Goal: Information Seeking & Learning: Find contact information

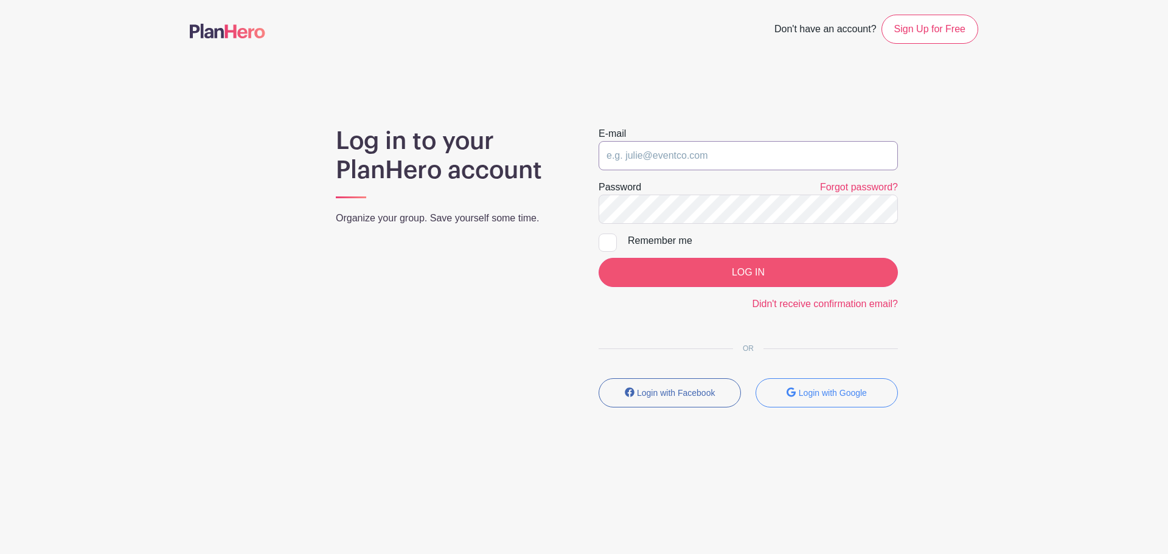
type input "[EMAIL_ADDRESS][DOMAIN_NAME]"
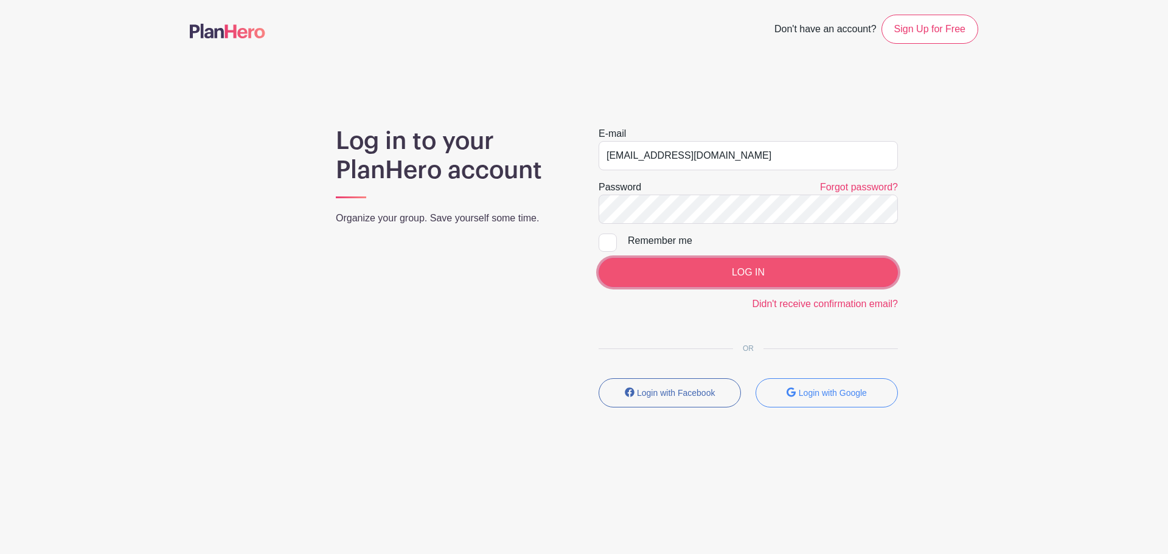
click at [696, 277] on input "LOG IN" at bounding box center [747, 272] width 299 height 29
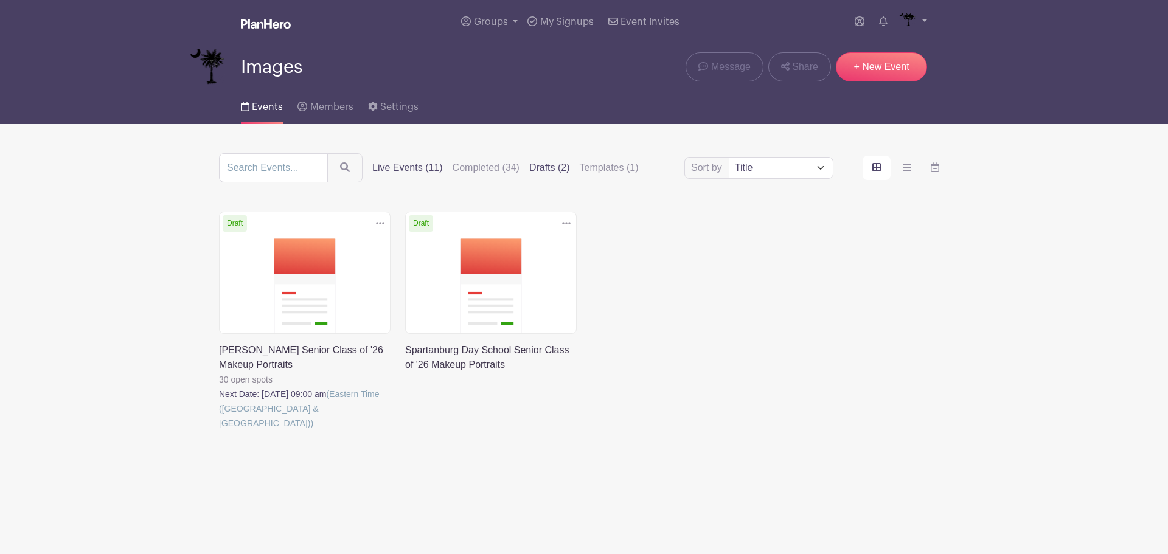
click at [377, 164] on label "Live Events (11)" at bounding box center [407, 168] width 71 height 15
click at [0, 0] on input "Live Events (11)" at bounding box center [0, 0] width 0 height 0
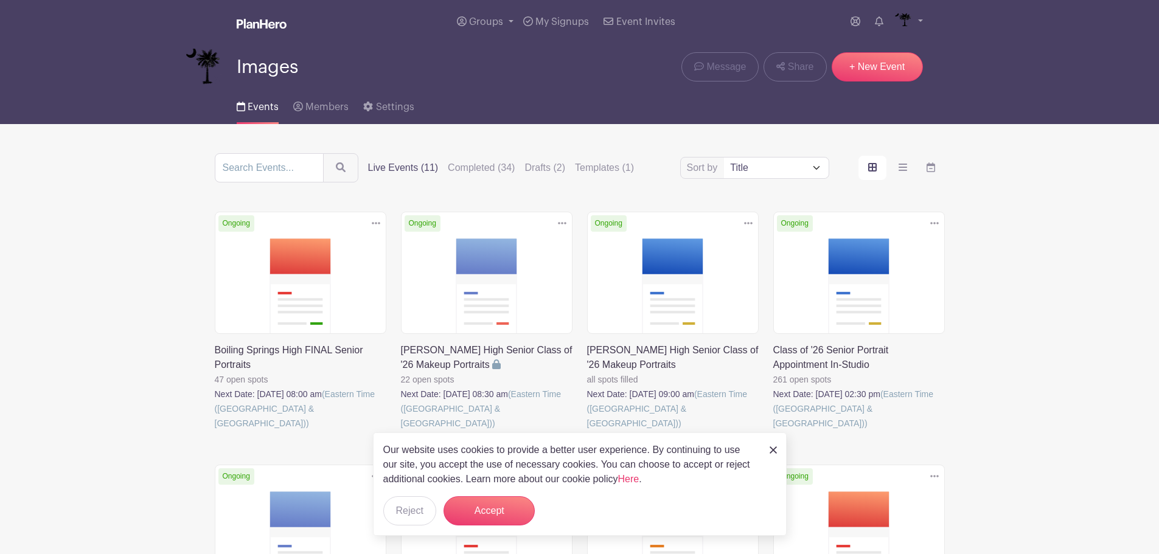
click at [401, 431] on link at bounding box center [401, 431] width 0 height 0
drag, startPoint x: 490, startPoint y: 513, endPoint x: 499, endPoint y: 496, distance: 18.8
click at [491, 513] on button "Accept" at bounding box center [488, 510] width 91 height 29
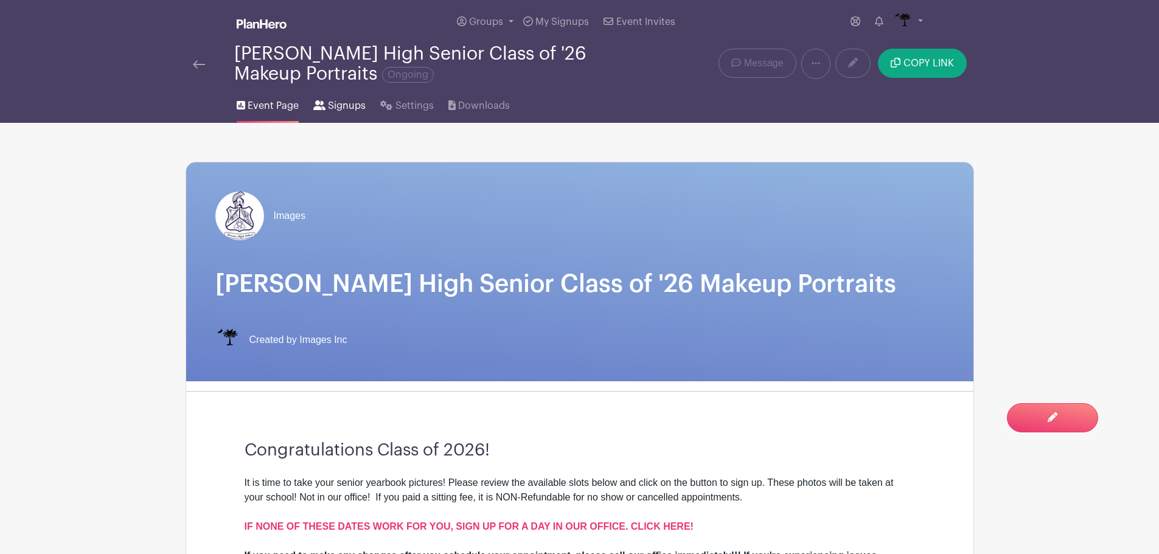
click at [359, 97] on link "Signups" at bounding box center [339, 103] width 52 height 39
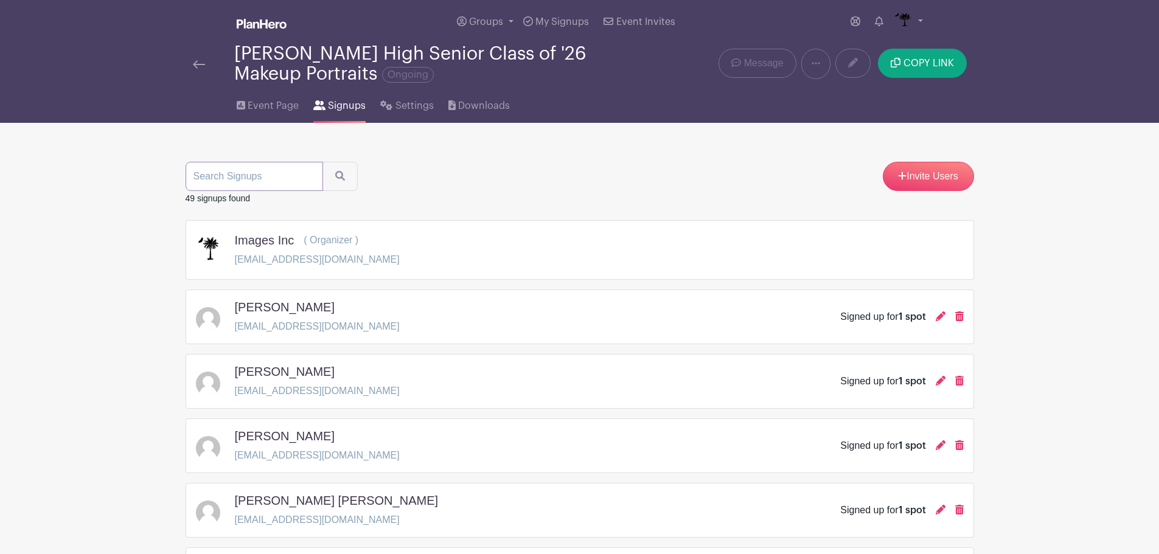
click at [280, 178] on input "search" at bounding box center [254, 176] width 137 height 29
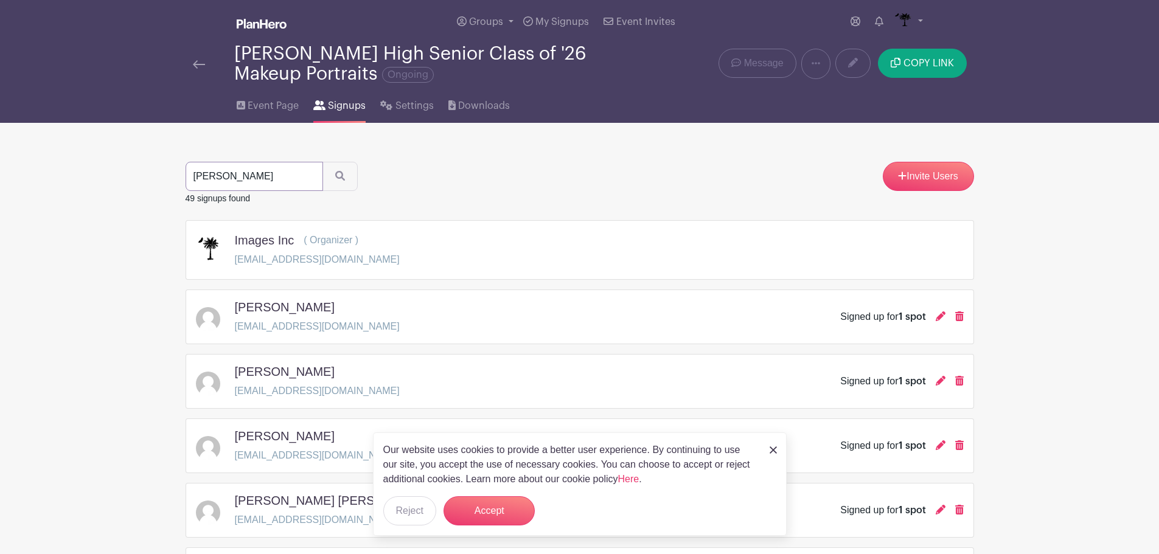
type input "[PERSON_NAME]"
click at [322, 162] on button "submit" at bounding box center [339, 176] width 35 height 29
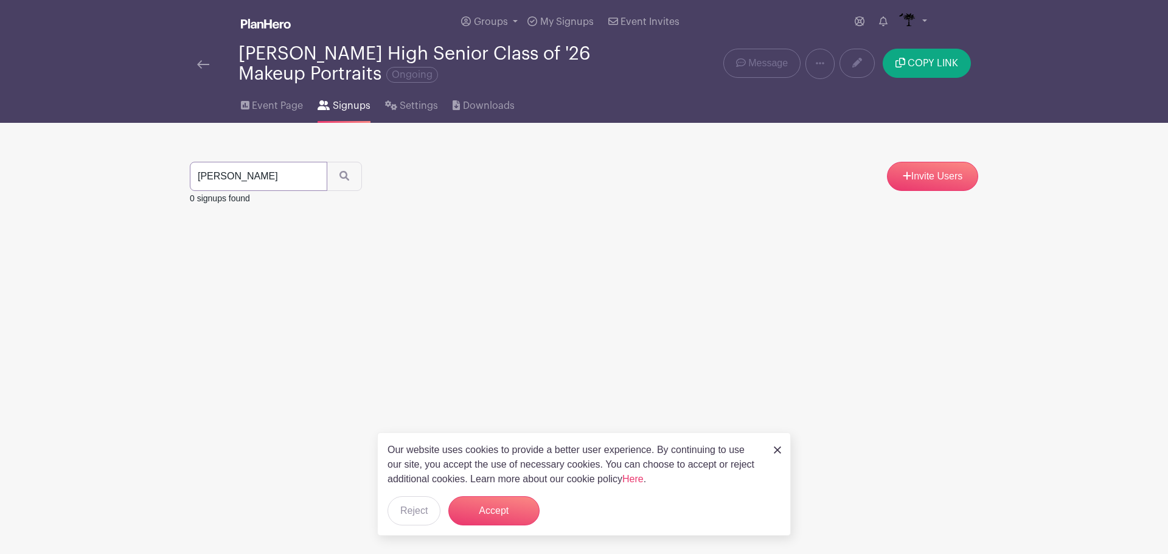
click at [321, 179] on input "[PERSON_NAME]" at bounding box center [258, 176] width 137 height 29
click at [314, 179] on input "[PERSON_NAME]" at bounding box center [258, 176] width 137 height 29
click at [308, 178] on input "[PERSON_NAME]" at bounding box center [258, 176] width 137 height 29
type input "[PERSON_NAME]"
click at [327, 162] on button "submit" at bounding box center [344, 176] width 35 height 29
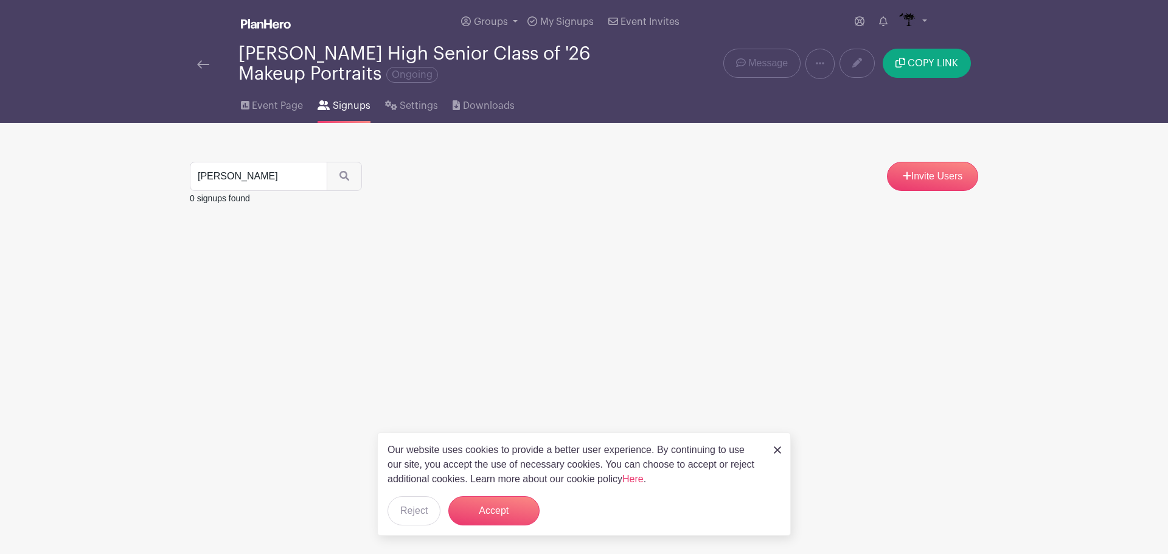
click at [212, 59] on div at bounding box center [217, 64] width 41 height 15
click at [202, 60] on img at bounding box center [203, 64] width 12 height 9
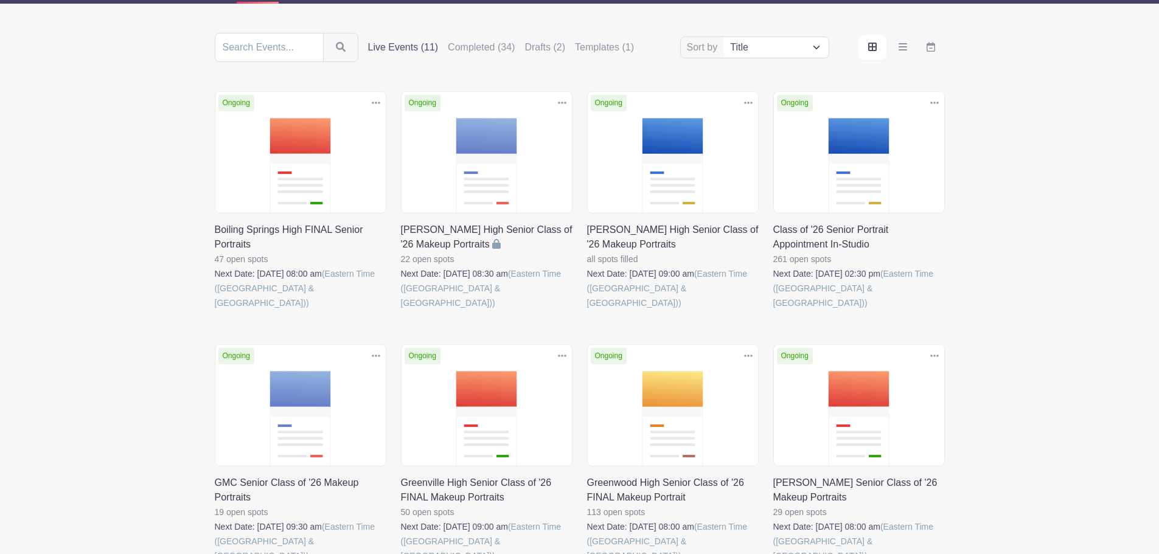
scroll to position [122, 0]
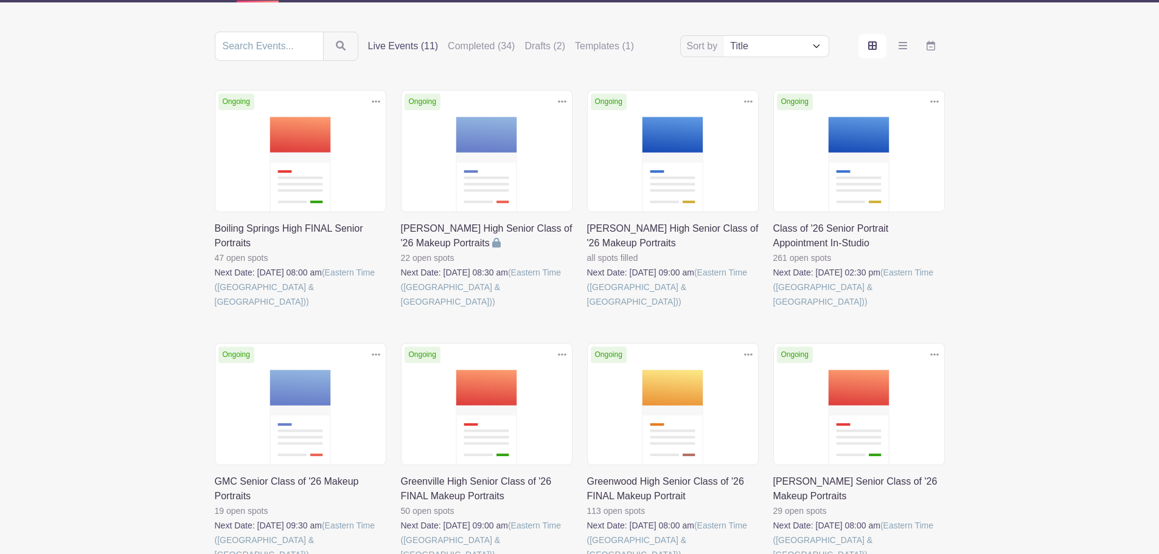
click at [773, 309] on link at bounding box center [773, 309] width 0 height 0
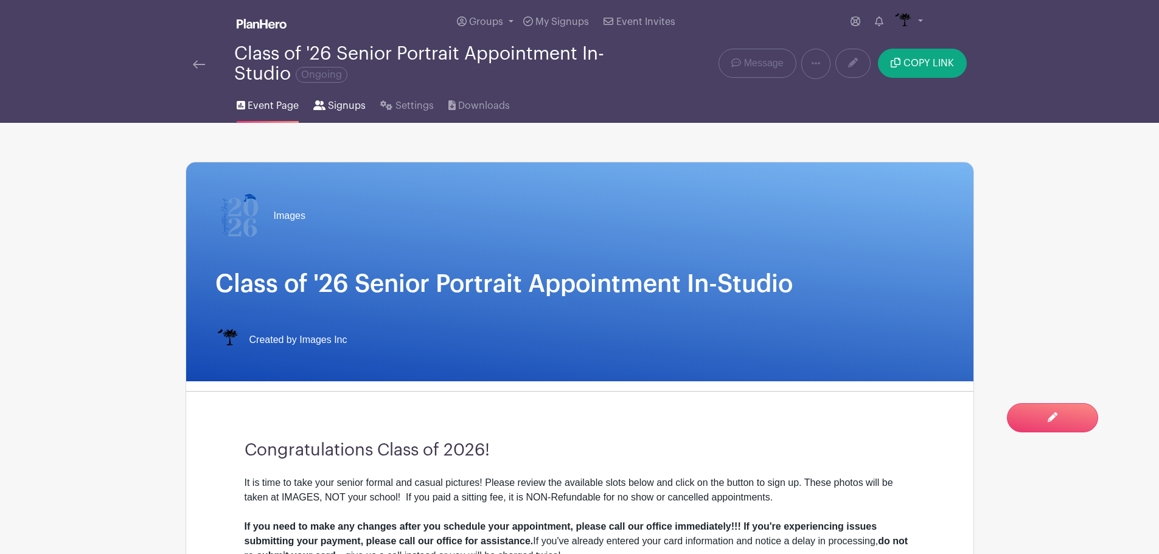
click at [341, 102] on span "Signups" at bounding box center [347, 106] width 38 height 15
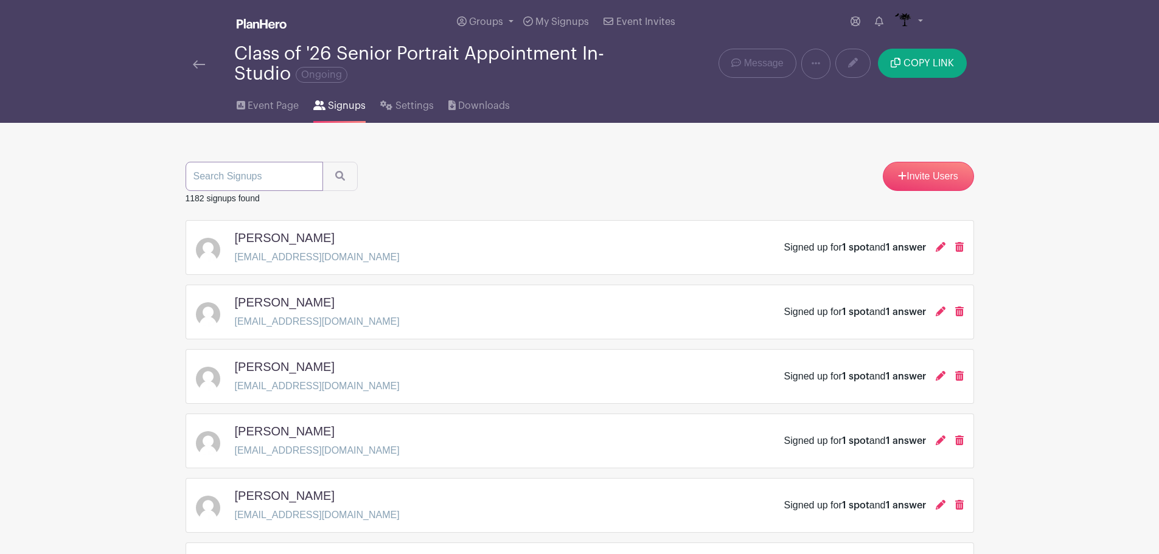
click at [288, 164] on input "search" at bounding box center [254, 176] width 137 height 29
type input "[PERSON_NAME]"
click at [322, 162] on button "submit" at bounding box center [339, 176] width 35 height 29
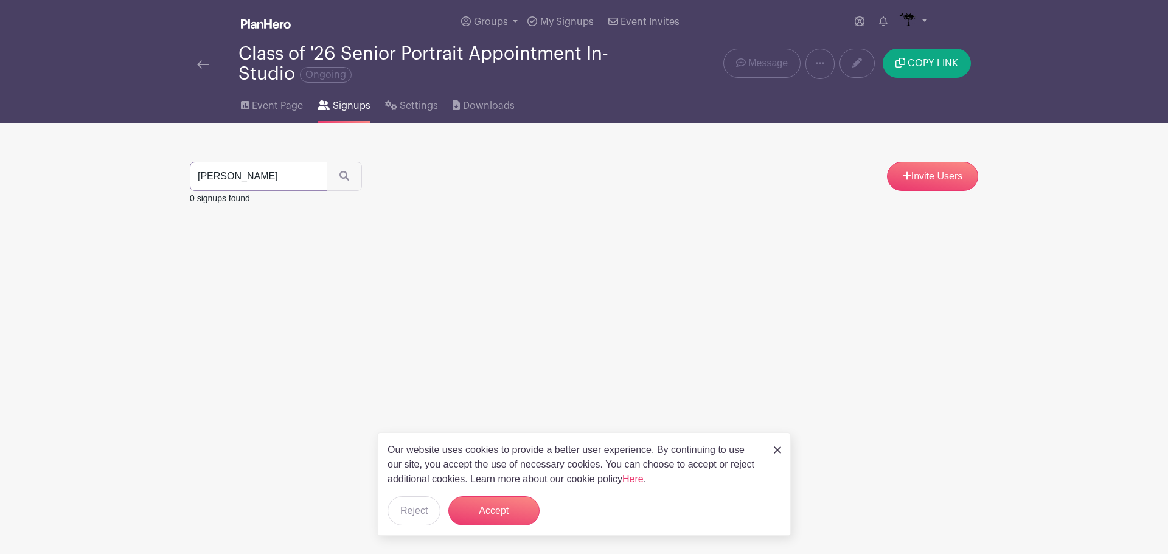
click at [286, 174] on input "[PERSON_NAME]" at bounding box center [258, 176] width 137 height 29
type input "[PERSON_NAME]"
click at [327, 162] on button "submit" at bounding box center [344, 176] width 35 height 29
click at [196, 66] on div "Class of '26 Senior Portrait Appointment In-Studio Ongoing" at bounding box center [420, 64] width 460 height 40
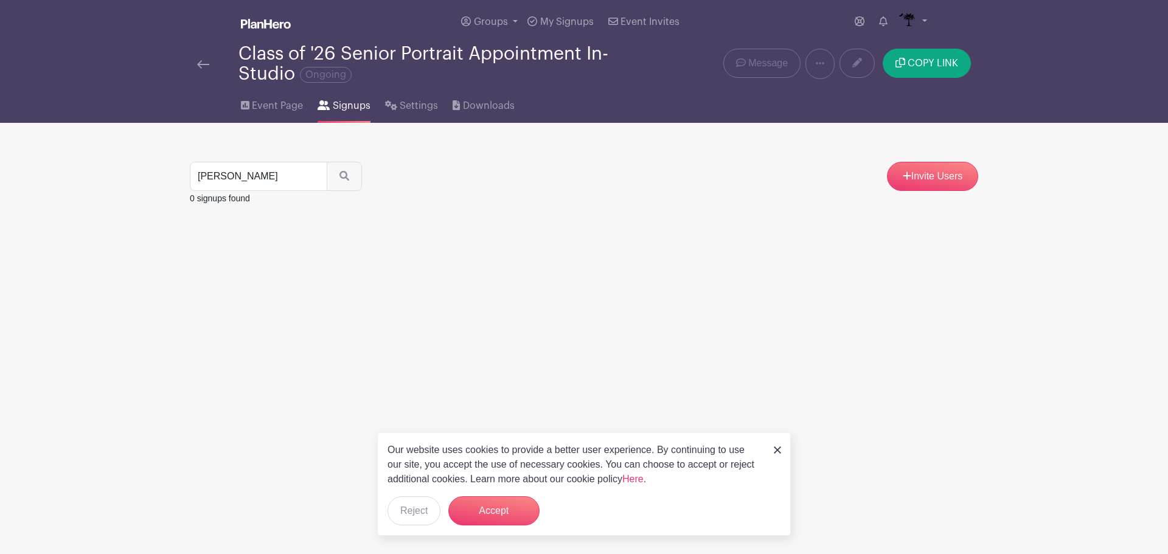
click at [200, 66] on img at bounding box center [203, 64] width 12 height 9
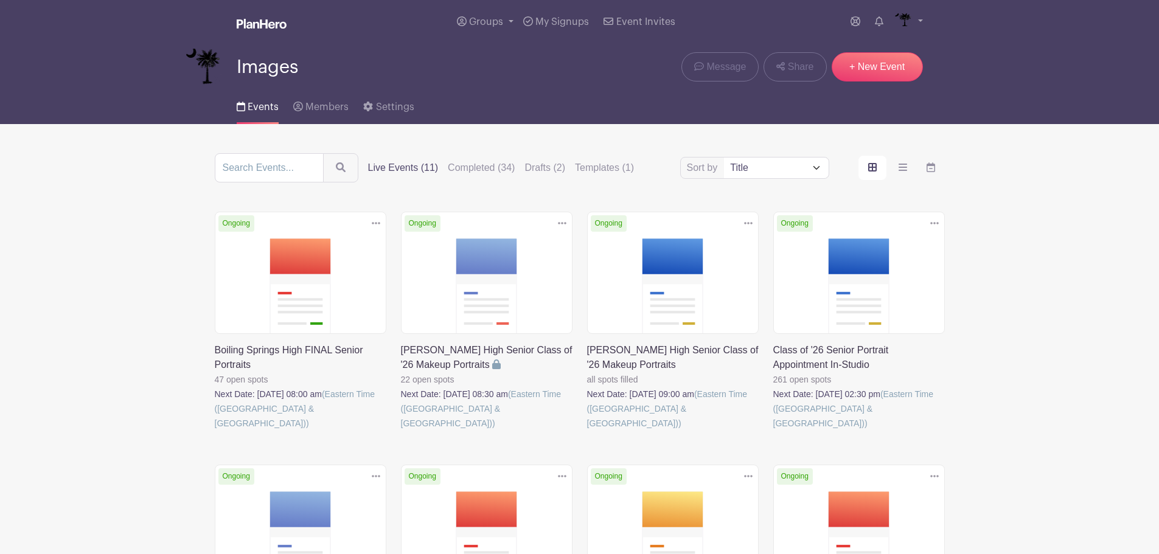
click at [487, 160] on div "Sort by Title Recently modified Newest Upcoming dates Live Events (11) Complete…" at bounding box center [580, 167] width 730 height 29
click at [488, 164] on label "Completed (34)" at bounding box center [481, 168] width 67 height 15
click at [0, 0] on input "Completed (34)" at bounding box center [0, 0] width 0 height 0
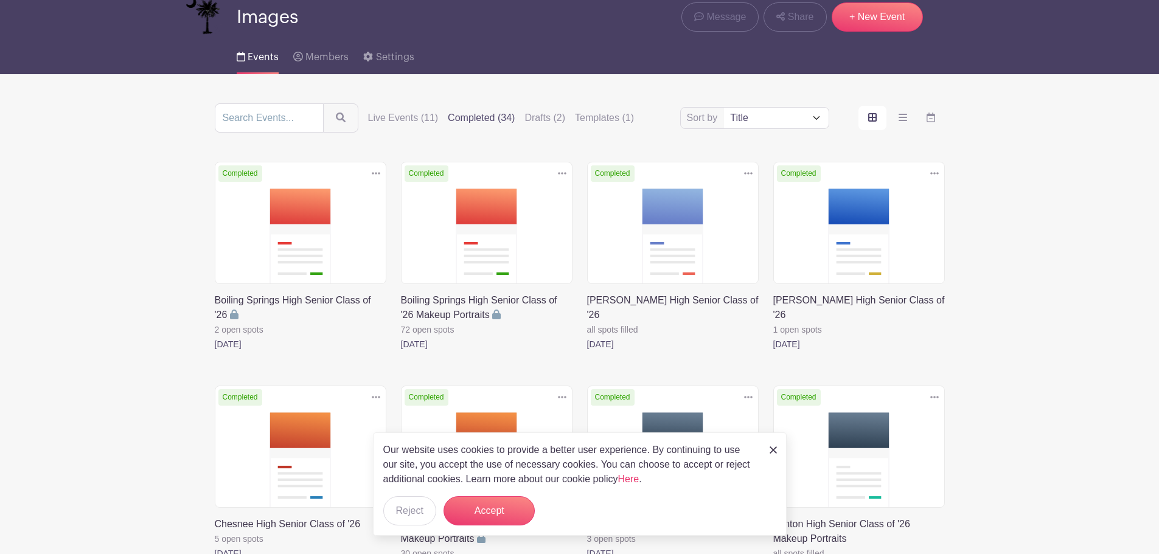
scroll to position [122, 0]
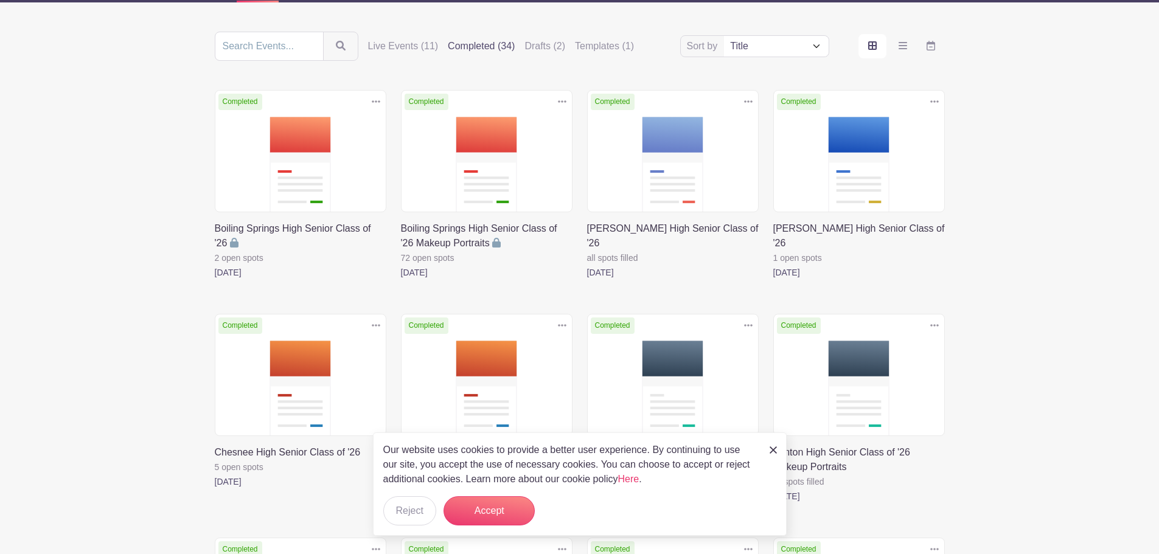
click at [587, 280] on link at bounding box center [587, 280] width 0 height 0
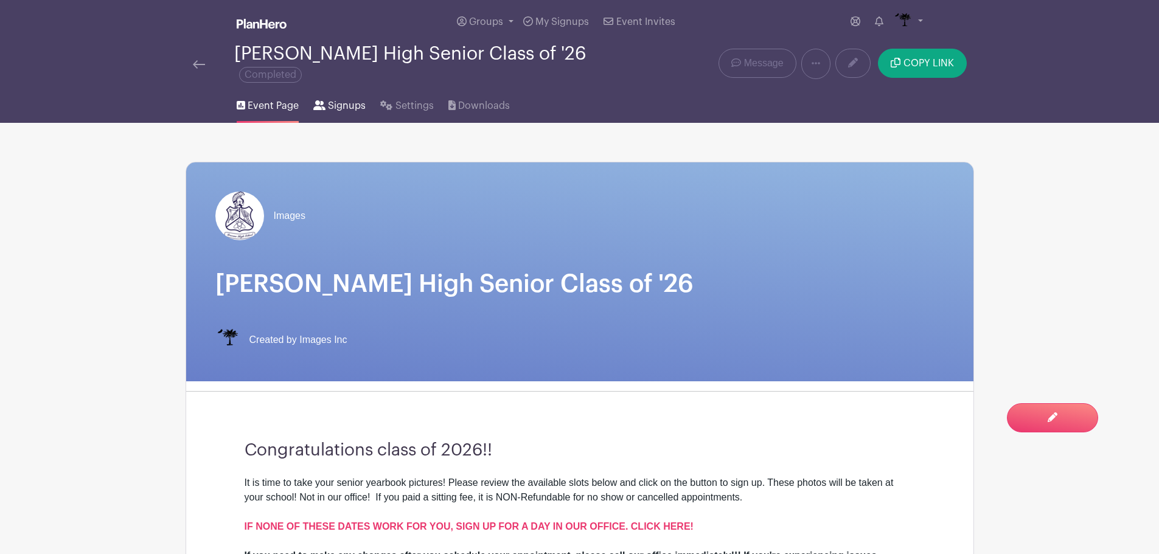
click at [361, 99] on span "Signups" at bounding box center [347, 106] width 38 height 15
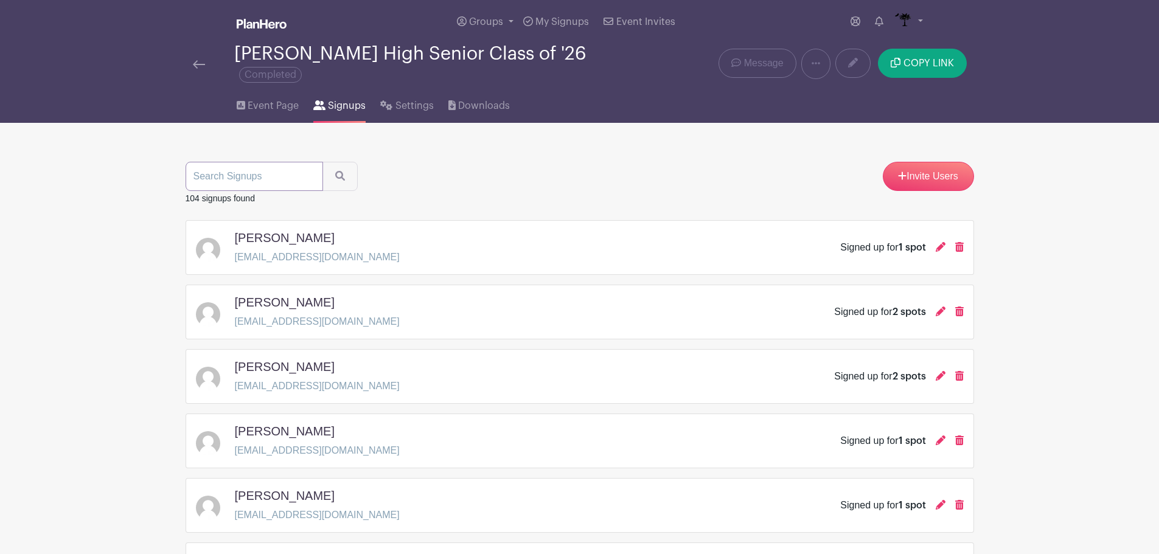
click at [276, 172] on input "search" at bounding box center [254, 176] width 137 height 29
type input "[PERSON_NAME]"
click at [322, 162] on button "submit" at bounding box center [339, 176] width 35 height 29
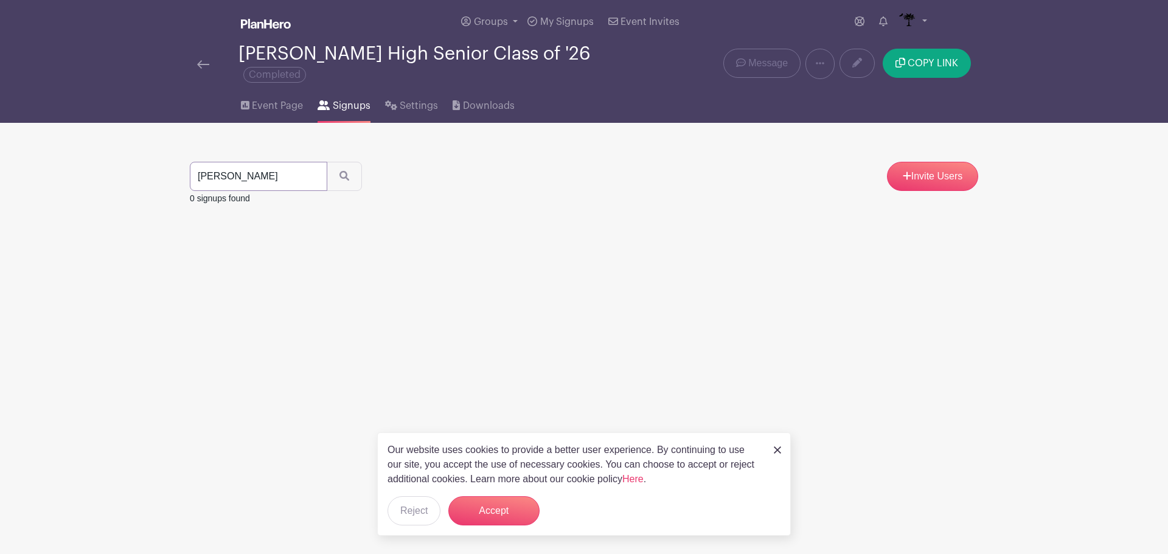
click at [316, 167] on input "[PERSON_NAME]" at bounding box center [258, 176] width 137 height 29
click at [311, 167] on input "[PERSON_NAME]" at bounding box center [258, 176] width 137 height 29
type input "[PERSON_NAME]"
drag, startPoint x: 362, startPoint y: 168, endPoint x: 351, endPoint y: 168, distance: 10.9
click at [363, 168] on div "[PERSON_NAME] Invite Users" at bounding box center [584, 176] width 788 height 29
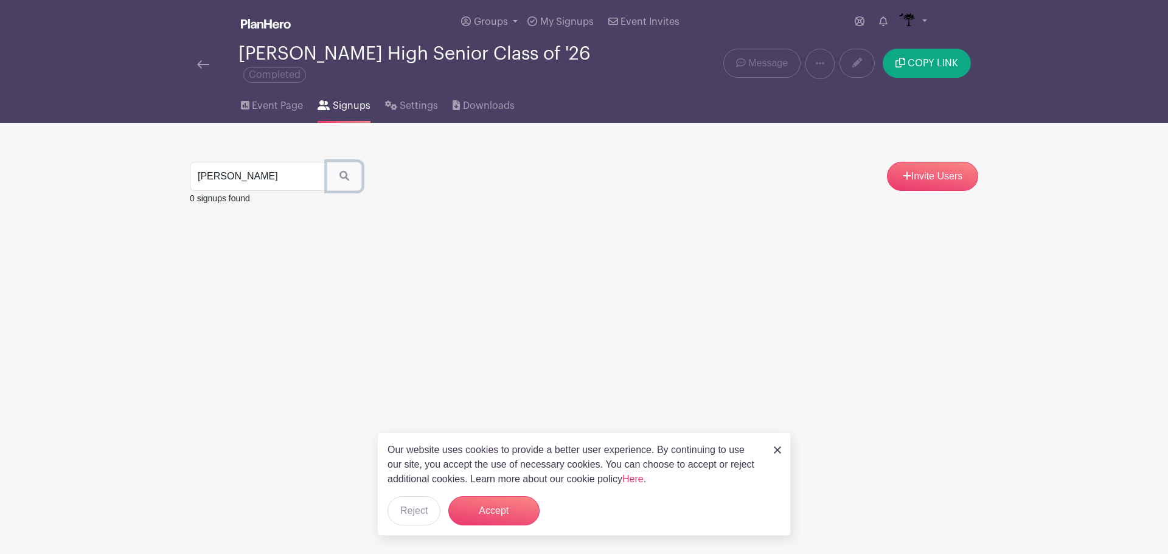
click at [339, 171] on icon "submit" at bounding box center [344, 176] width 10 height 10
click at [515, 518] on button "Accept" at bounding box center [493, 510] width 91 height 29
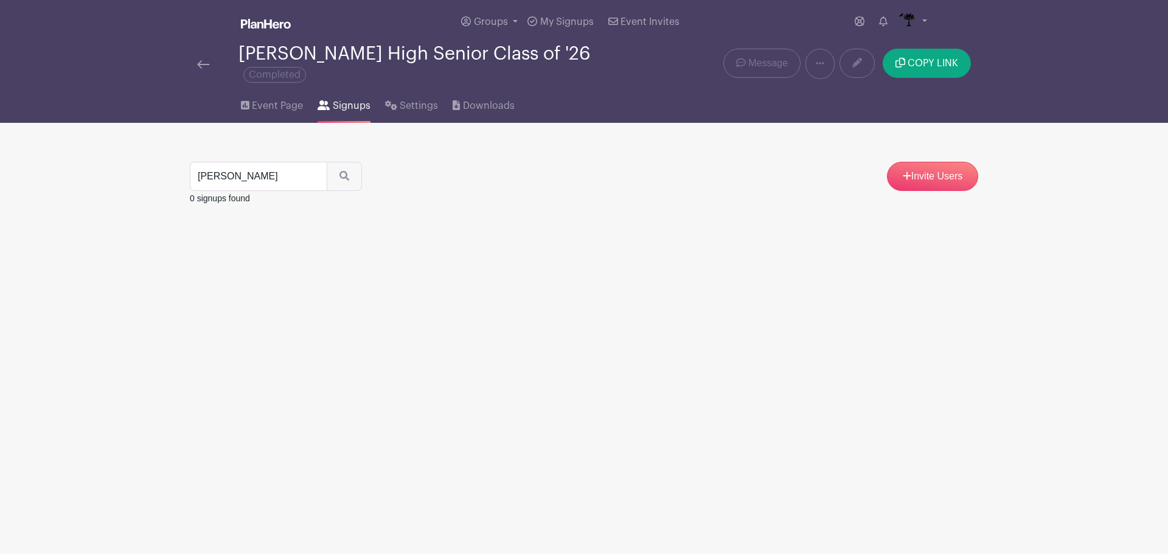
click at [213, 57] on div at bounding box center [217, 64] width 41 height 15
click at [218, 57] on div at bounding box center [217, 64] width 41 height 15
drag, startPoint x: 192, startPoint y: 54, endPoint x: 305, endPoint y: 32, distance: 115.3
click at [201, 54] on div "[PERSON_NAME] High Senior Class of '26 Completed" at bounding box center [420, 64] width 460 height 40
click at [210, 57] on div at bounding box center [217, 64] width 41 height 15
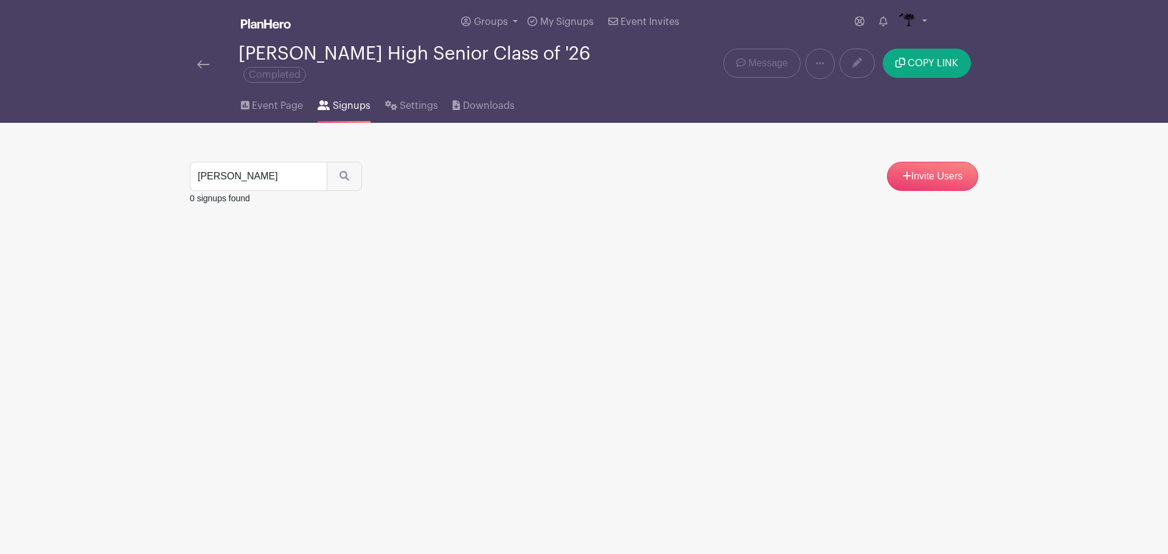
click at [199, 60] on img at bounding box center [203, 64] width 12 height 9
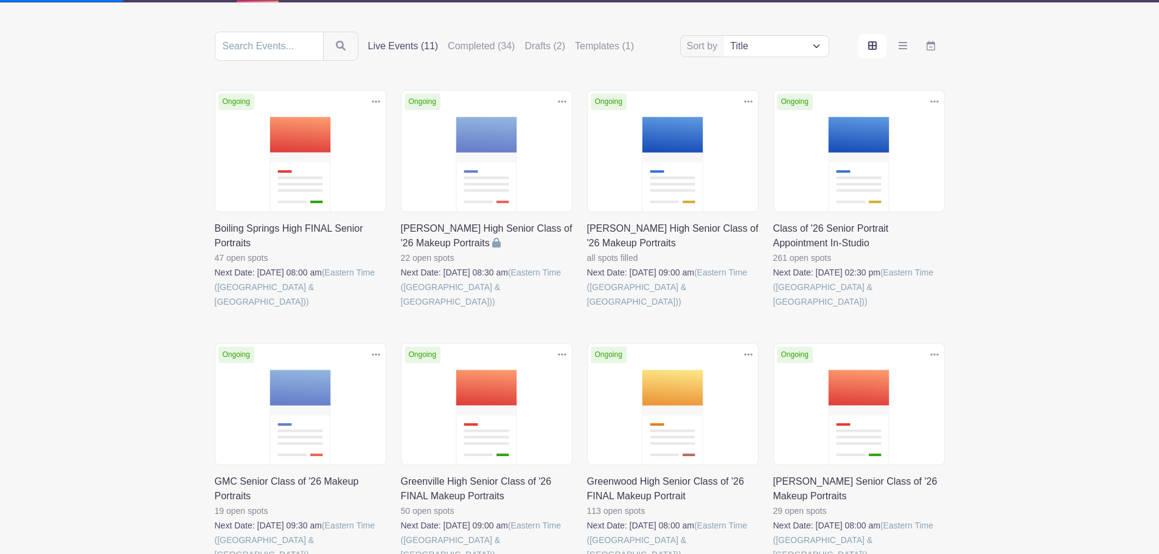
click at [773, 309] on link at bounding box center [773, 309] width 0 height 0
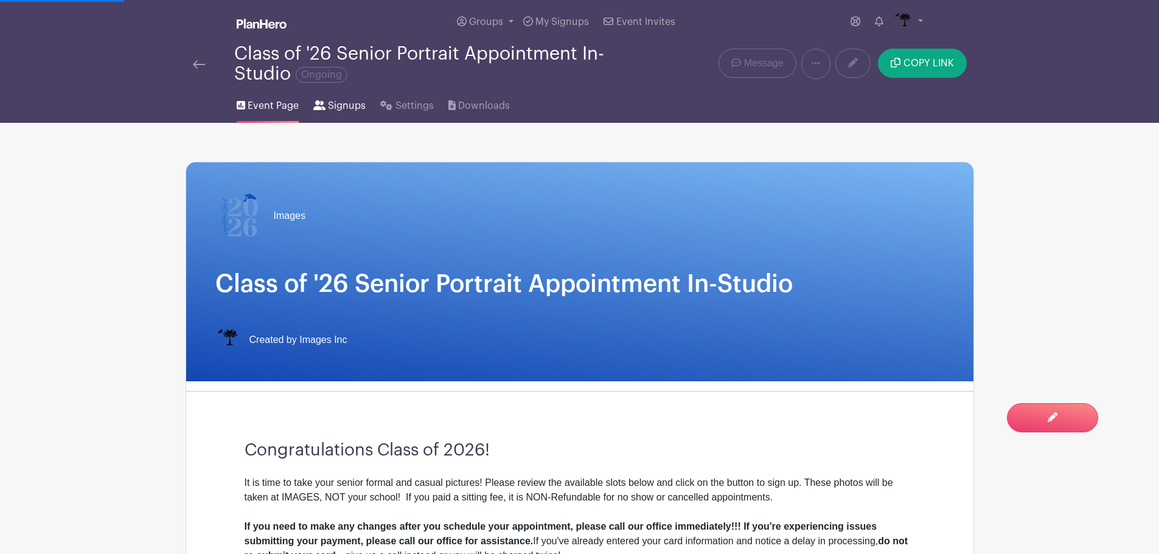
click at [342, 108] on span "Signups" at bounding box center [347, 106] width 38 height 15
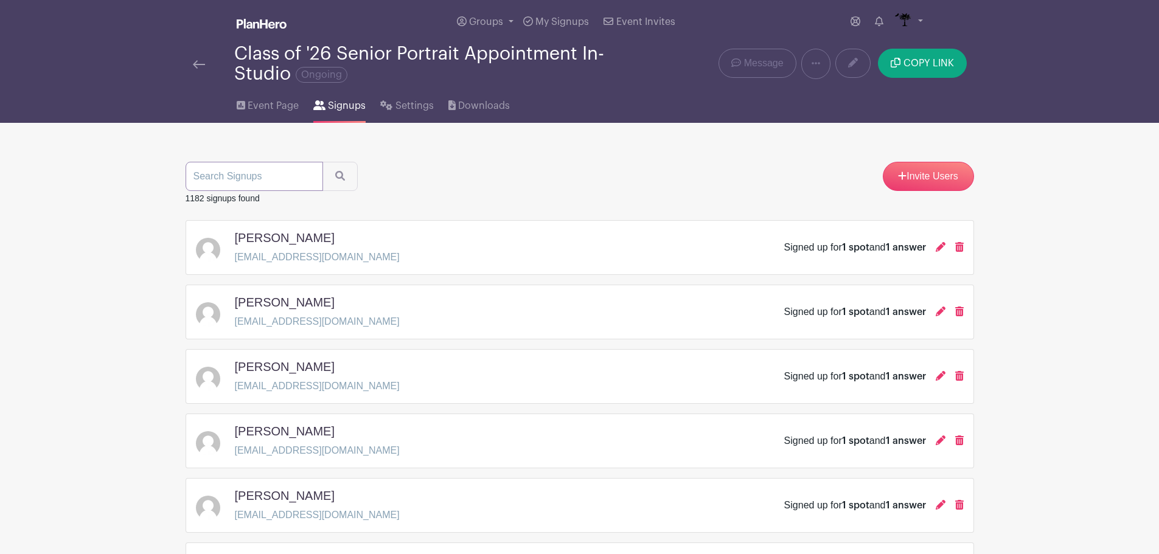
click at [249, 165] on input "search" at bounding box center [254, 176] width 137 height 29
type input "ricfky"
click at [322, 162] on button "submit" at bounding box center [339, 176] width 35 height 29
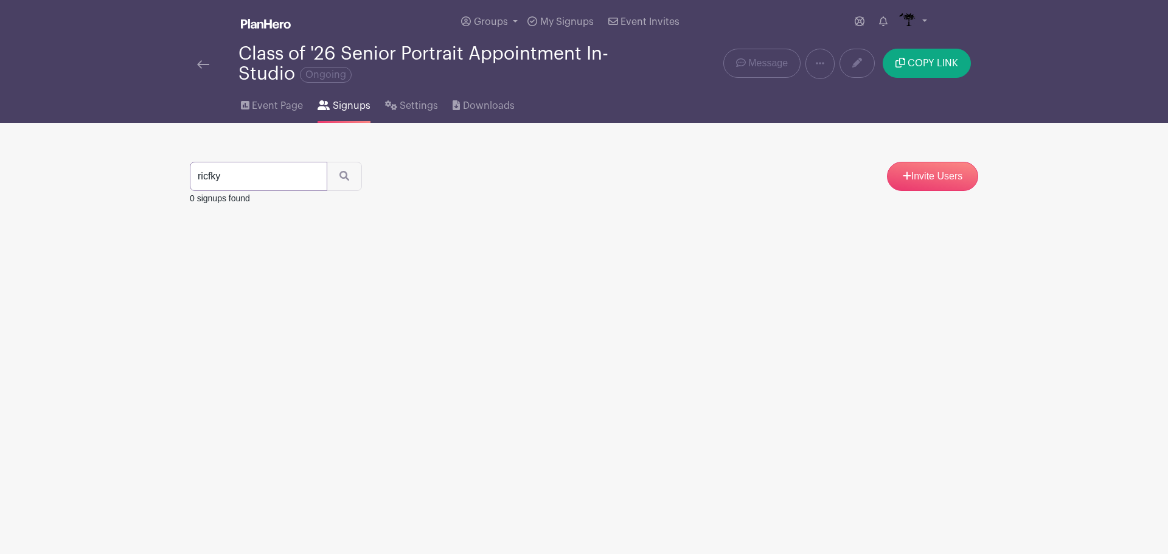
click at [265, 171] on input "ricfky" at bounding box center [258, 176] width 137 height 29
click at [265, 172] on input "ricfky" at bounding box center [258, 176] width 137 height 29
type input "[PERSON_NAME]"
click at [327, 162] on button "submit" at bounding box center [344, 176] width 35 height 29
click at [329, 179] on button "submit" at bounding box center [344, 176] width 35 height 29
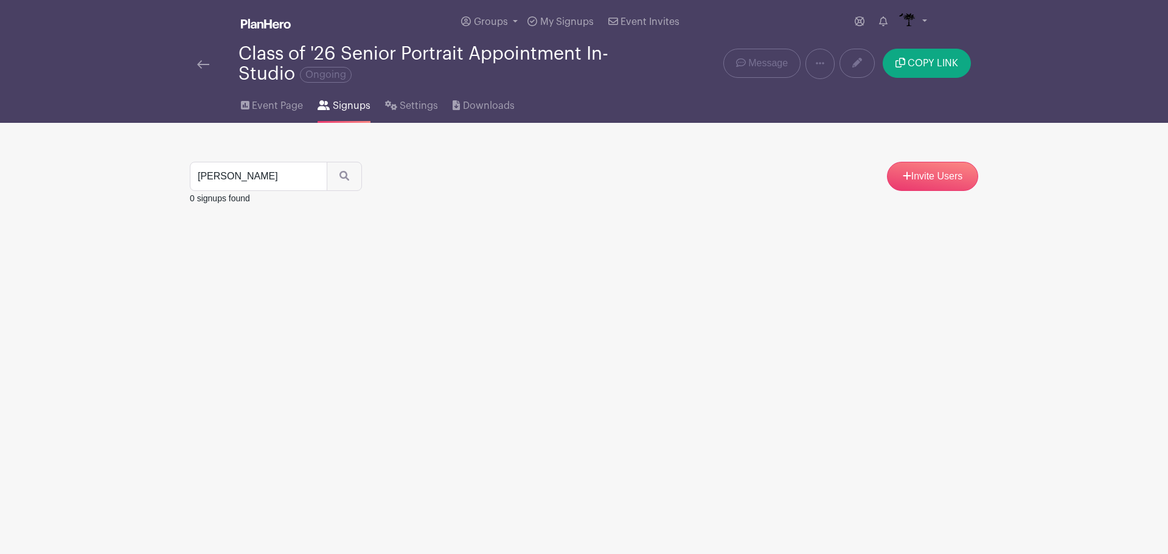
click at [211, 62] on div at bounding box center [217, 64] width 41 height 15
click at [182, 68] on div "Class of '26 Senior Portrait Appointment In-Studio Ongoing Delete Event Are you…" at bounding box center [583, 64] width 803 height 40
click at [256, 175] on input "[PERSON_NAME]" at bounding box center [258, 176] width 137 height 29
type input "[PERSON_NAME]"
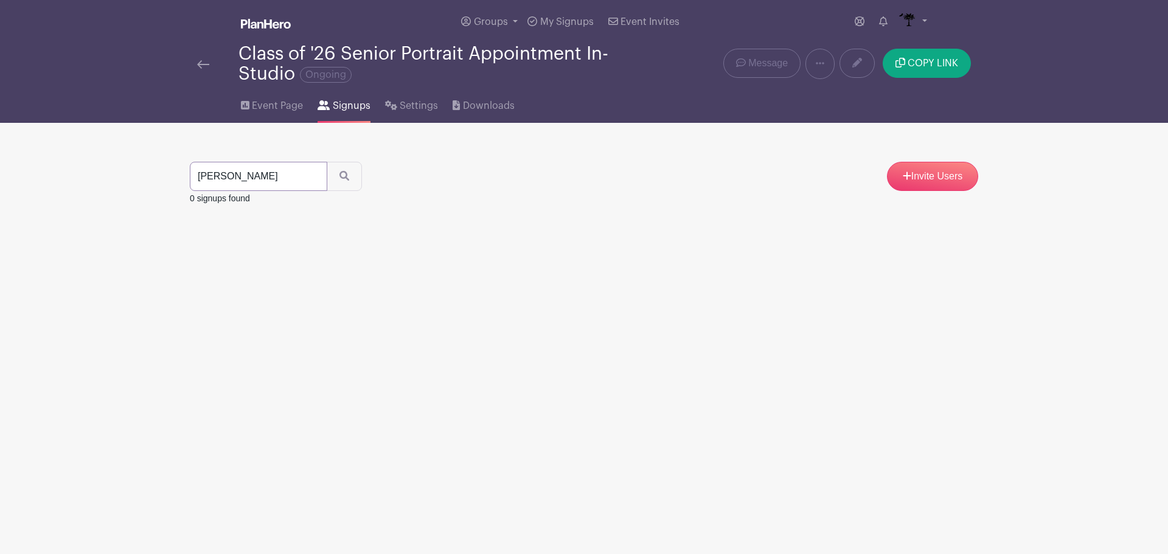
click at [327, 162] on button "submit" at bounding box center [344, 176] width 35 height 29
click at [317, 181] on input "[PERSON_NAME]" at bounding box center [258, 176] width 137 height 29
click at [308, 175] on input "[PERSON_NAME]" at bounding box center [258, 176] width 137 height 29
click at [296, 176] on input "[PERSON_NAME]" at bounding box center [258, 176] width 137 height 29
click at [310, 176] on input "[PERSON_NAME]" at bounding box center [258, 176] width 137 height 29
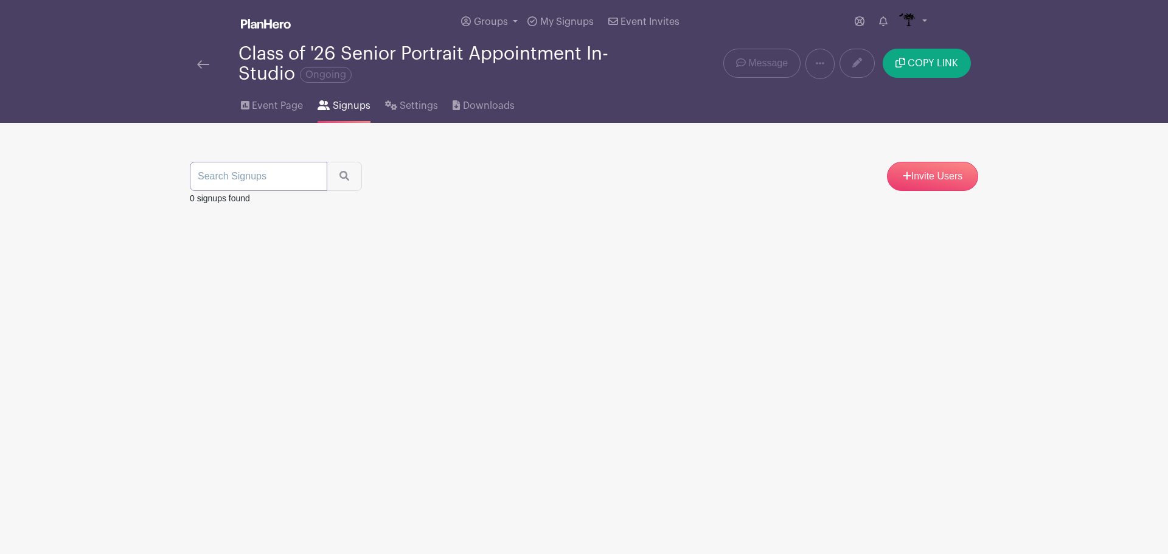
click at [209, 174] on input "search" at bounding box center [258, 176] width 137 height 29
type input "[PERSON_NAME]"
click at [327, 162] on button "submit" at bounding box center [344, 176] width 35 height 29
drag, startPoint x: 355, startPoint y: 184, endPoint x: 341, endPoint y: 175, distance: 16.4
click at [354, 183] on button "submit" at bounding box center [344, 176] width 35 height 29
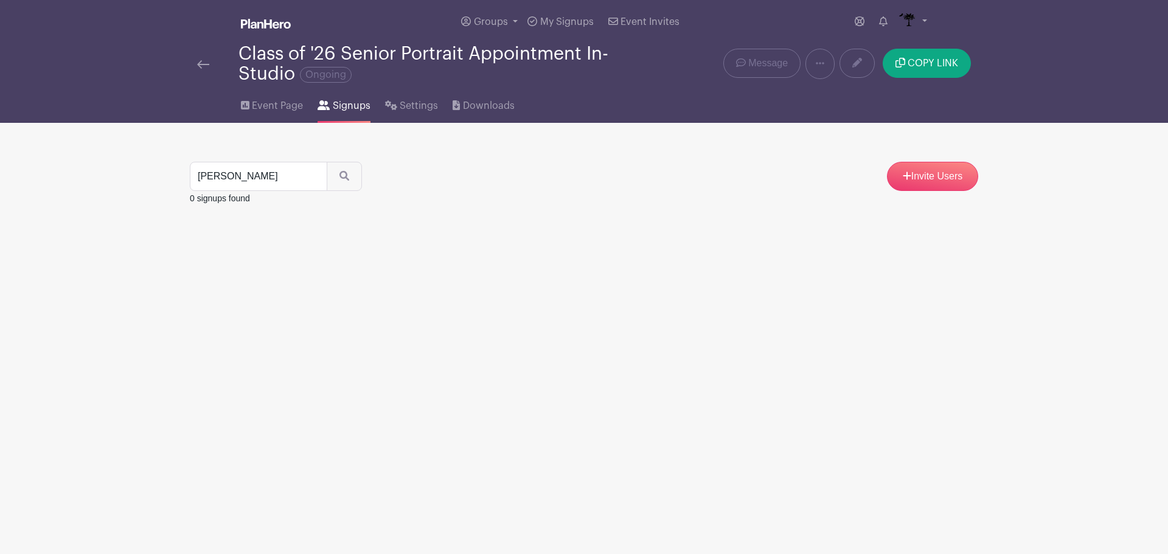
click at [206, 68] on img at bounding box center [203, 64] width 12 height 9
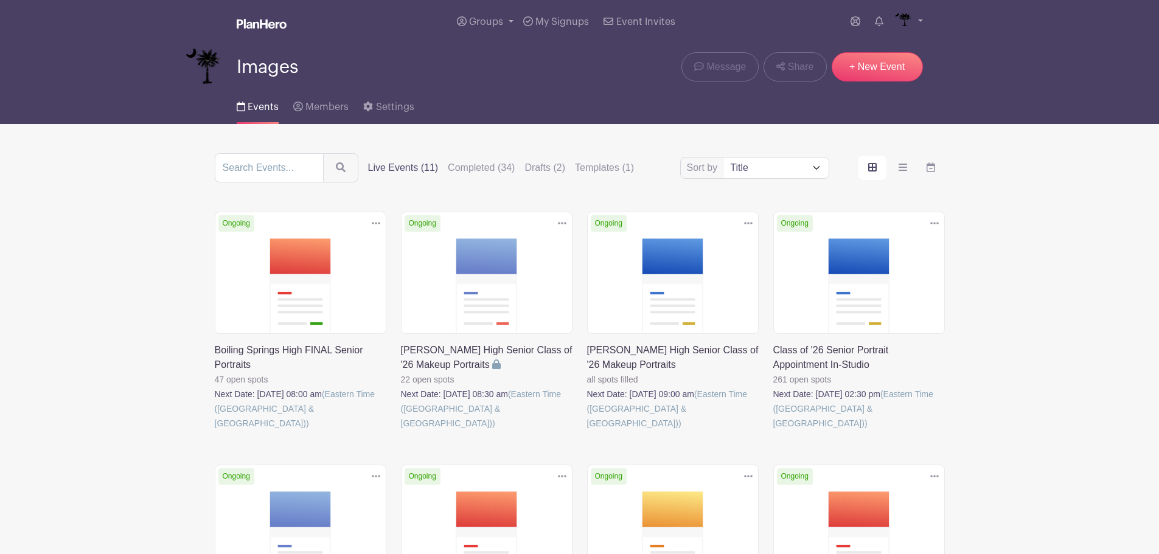
click at [401, 431] on link at bounding box center [401, 431] width 0 height 0
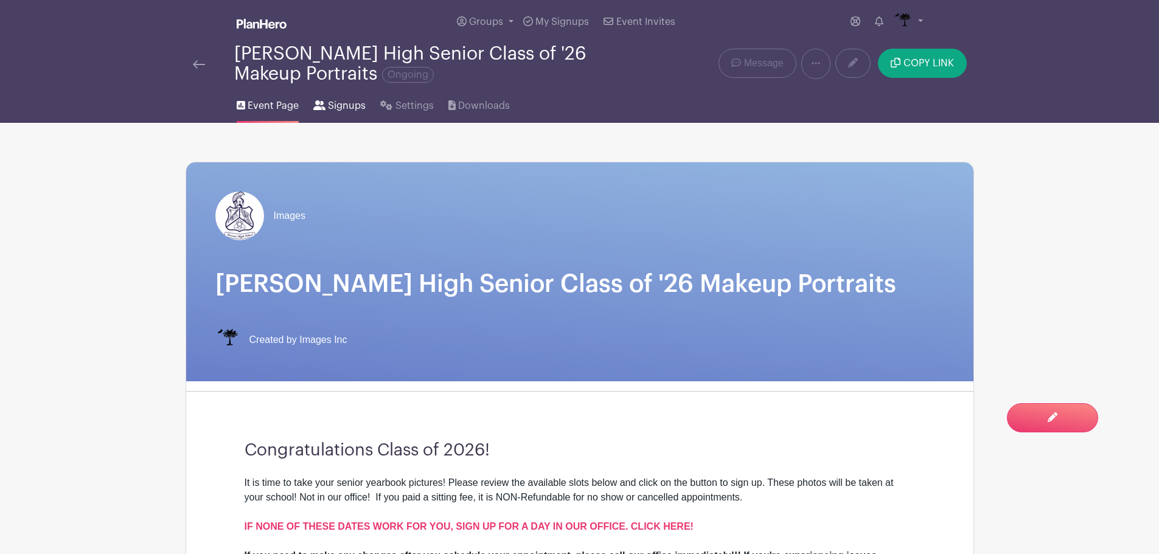
click at [344, 109] on span "Signups" at bounding box center [347, 106] width 38 height 15
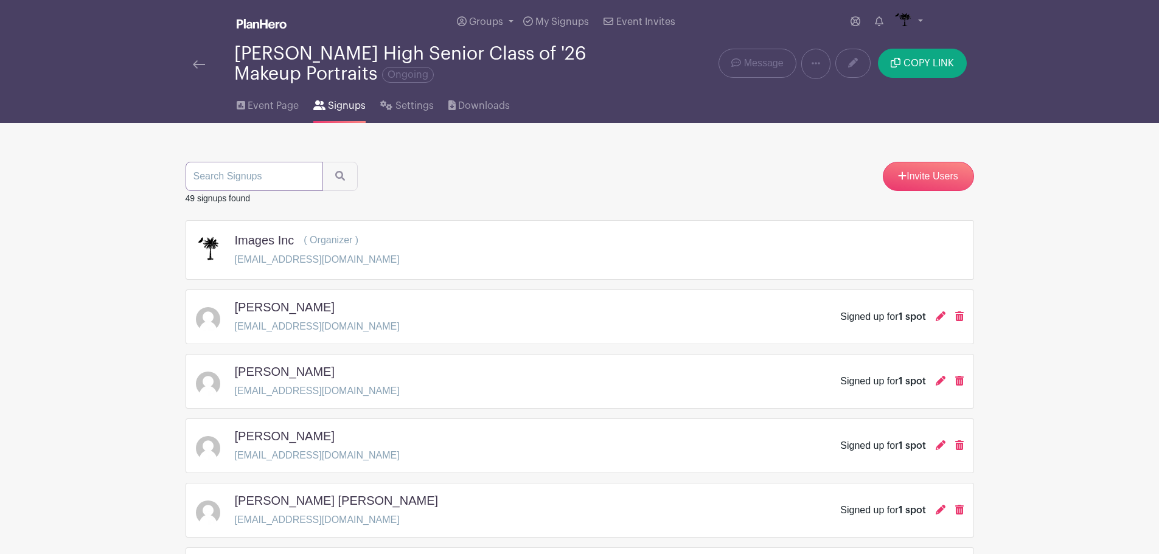
click at [273, 188] on input "search" at bounding box center [254, 176] width 137 height 29
type input "[PERSON_NAME]"
click at [322, 162] on button "submit" at bounding box center [339, 176] width 35 height 29
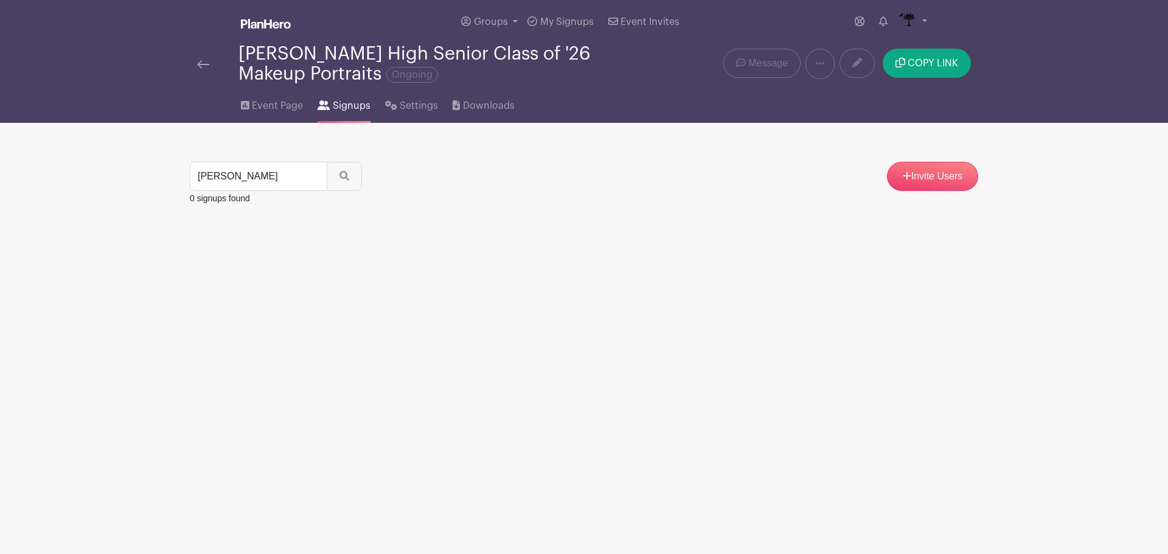
click at [205, 57] on link at bounding box center [203, 64] width 12 height 15
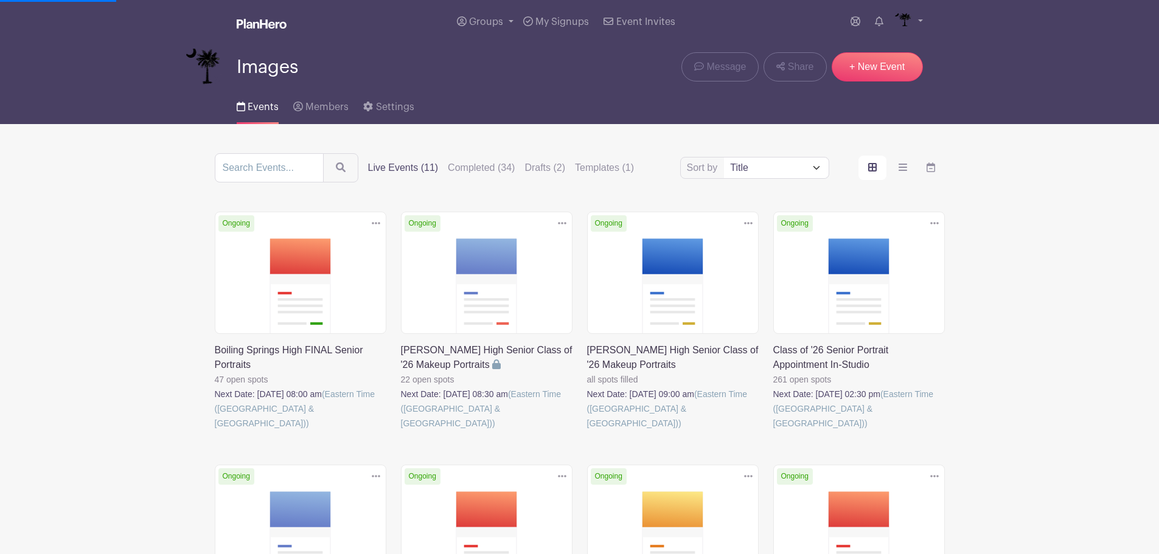
click at [491, 156] on div "Sort by Title Recently modified Newest Upcoming dates Live Events (11) Complete…" at bounding box center [580, 167] width 730 height 29
click at [470, 164] on label "Completed (34)" at bounding box center [481, 168] width 67 height 15
click at [0, 0] on input "Completed (34)" at bounding box center [0, 0] width 0 height 0
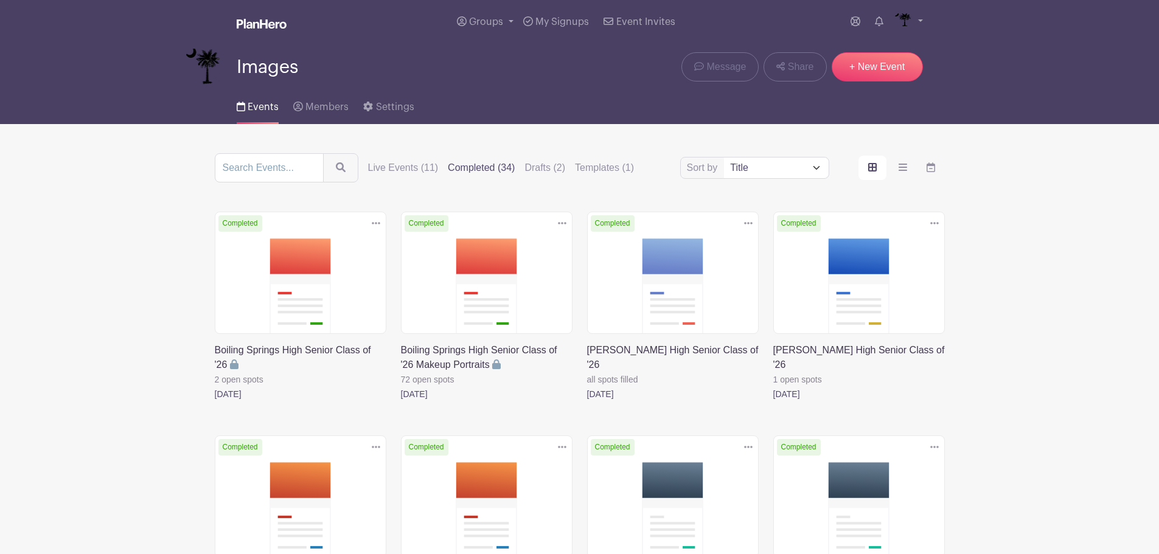
click at [587, 401] on link at bounding box center [587, 401] width 0 height 0
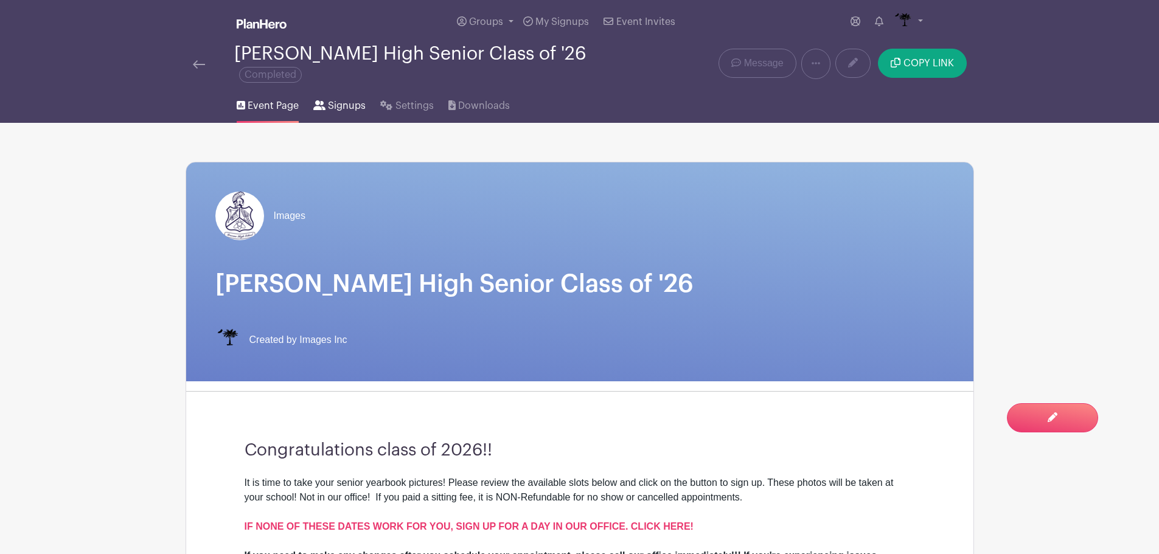
click at [331, 102] on span "Signups" at bounding box center [347, 106] width 38 height 15
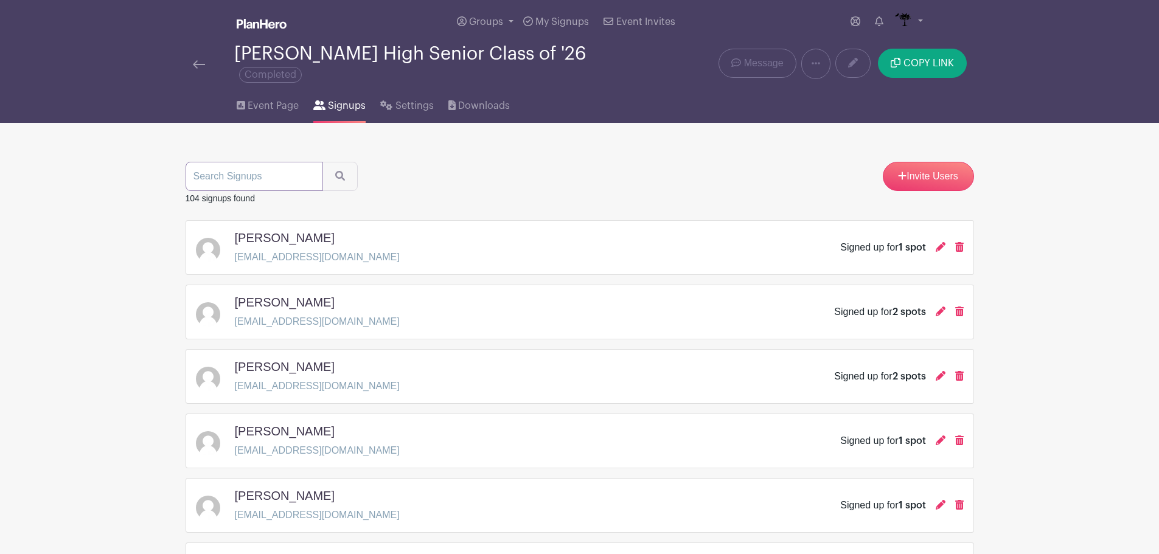
click at [241, 172] on input "search" at bounding box center [254, 176] width 137 height 29
type input "[PERSON_NAME]"
click at [322, 162] on button "submit" at bounding box center [339, 176] width 35 height 29
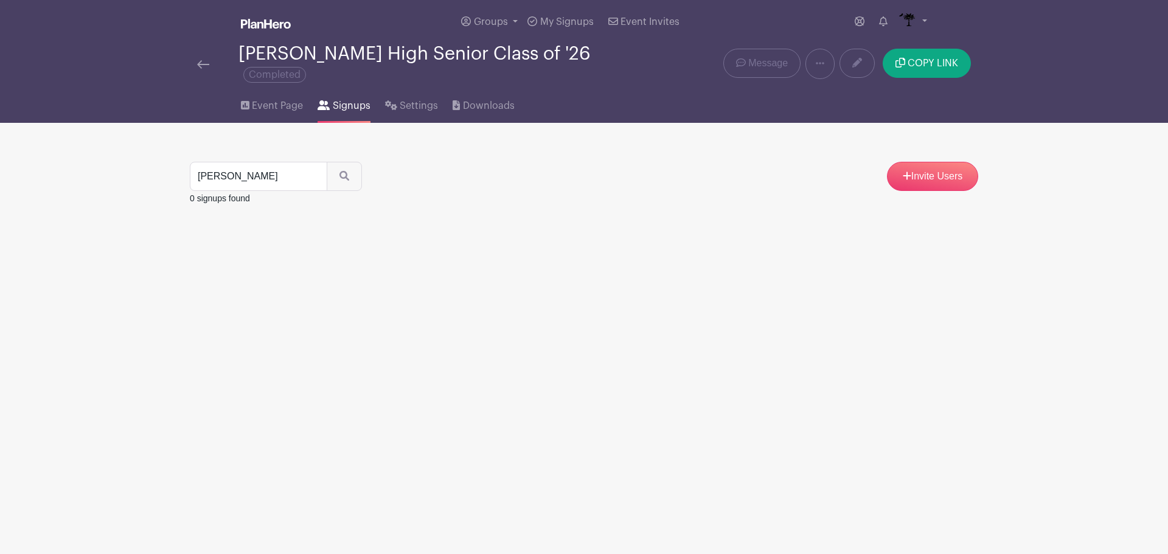
click at [209, 60] on img at bounding box center [203, 64] width 12 height 9
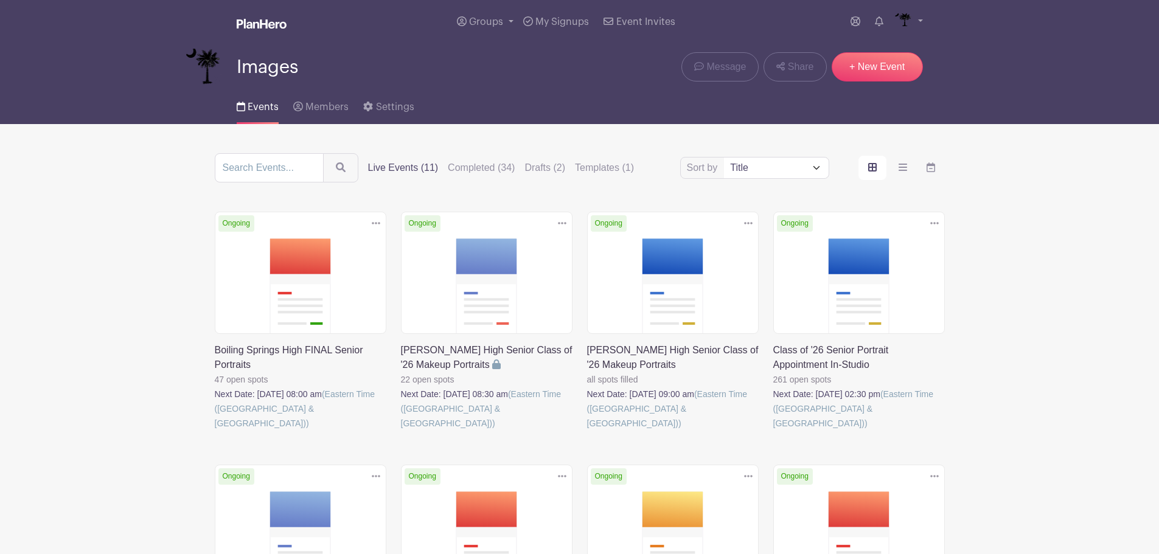
click at [365, 167] on div "Sort by Title Recently modified Newest Upcoming dates Live Events (11) Complete…" at bounding box center [580, 167] width 730 height 29
